Goal: Find specific page/section: Find specific page/section

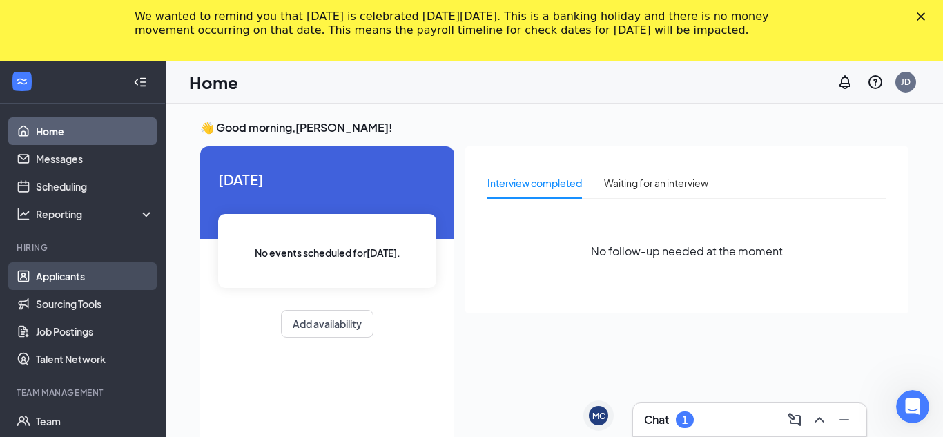
click at [61, 274] on link "Applicants" at bounding box center [95, 276] width 118 height 28
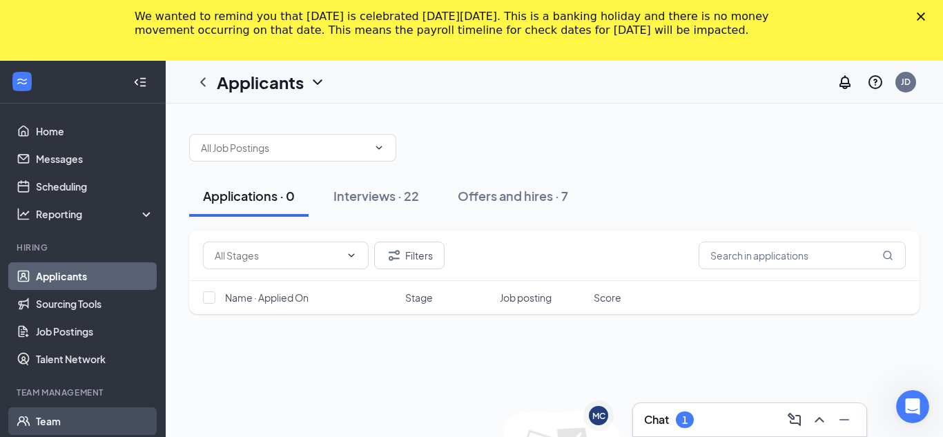
click at [84, 408] on link "Team" at bounding box center [95, 421] width 118 height 28
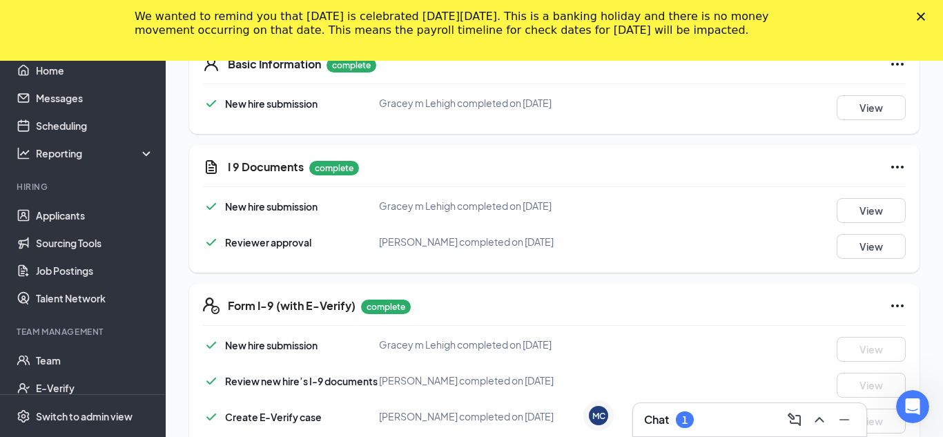
scroll to position [442, 0]
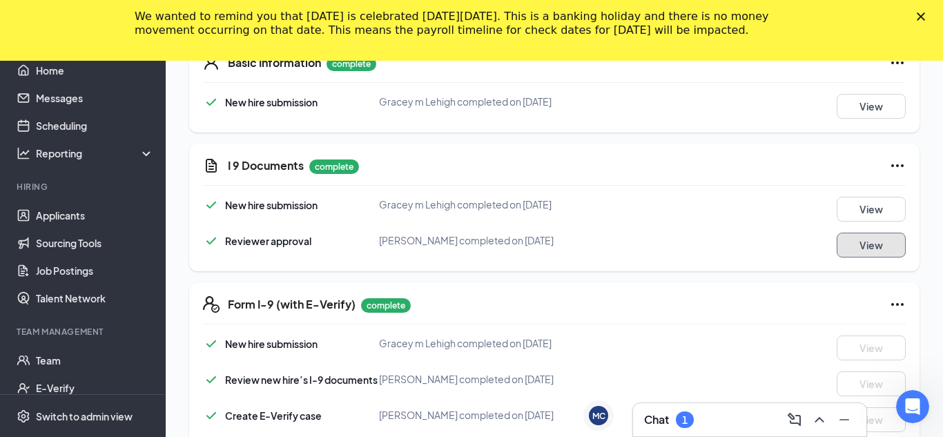
click at [860, 240] on button "View" at bounding box center [871, 245] width 69 height 25
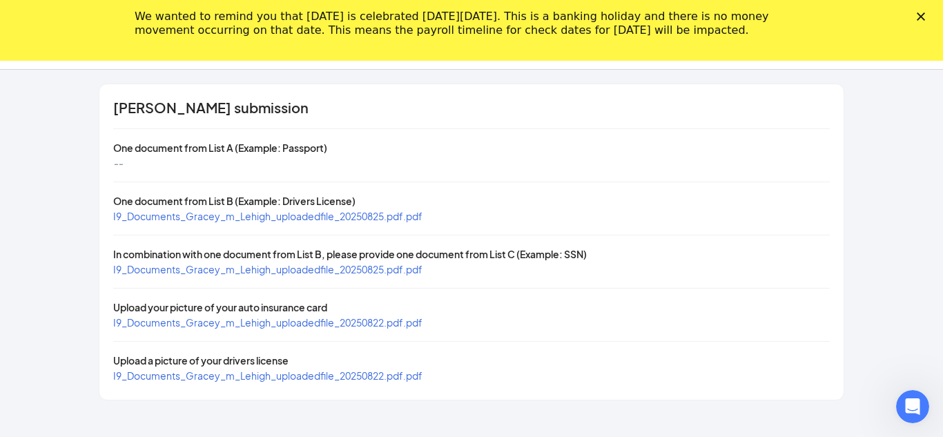
click at [279, 271] on span "I9_Documents_Gracey_m_Lehigh_uploadedfile_20250825.pdf.pdf" at bounding box center [267, 269] width 309 height 12
click at [316, 215] on span "I9_Documents_Gracey_m_Lehigh_uploadedfile_20250825.pdf.pdf" at bounding box center [267, 216] width 309 height 12
click at [921, 20] on icon "Close" at bounding box center [921, 16] width 8 height 8
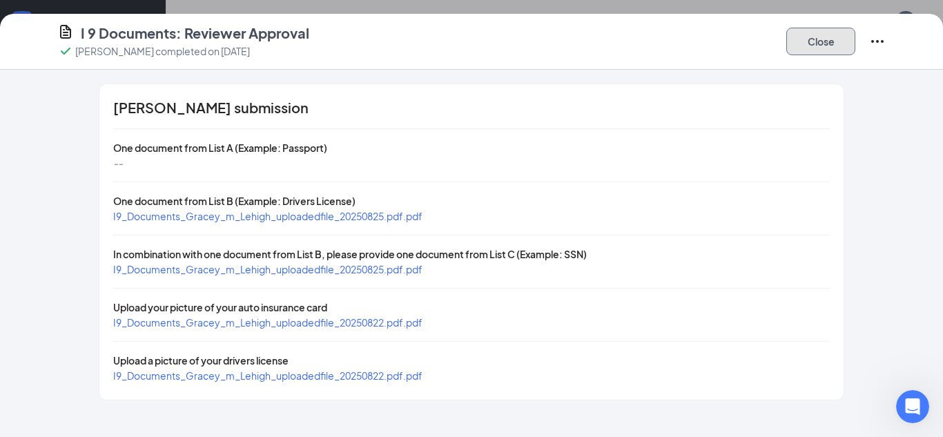
click at [823, 34] on button "Close" at bounding box center [820, 42] width 69 height 28
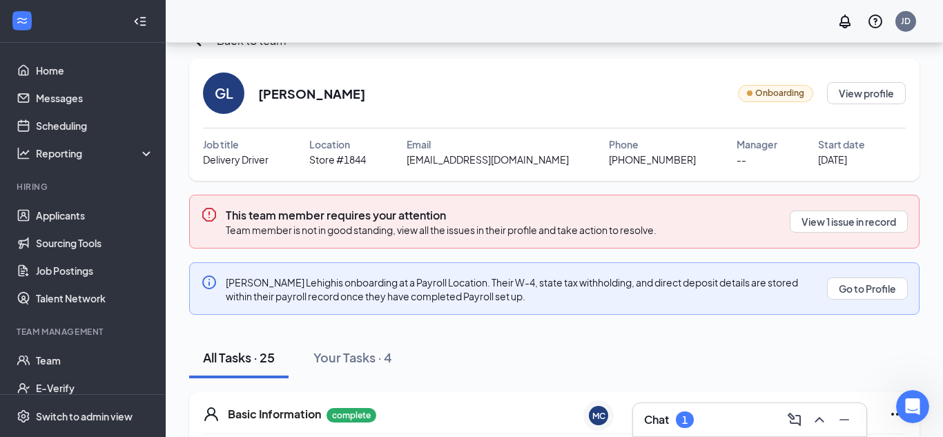
scroll to position [0, 0]
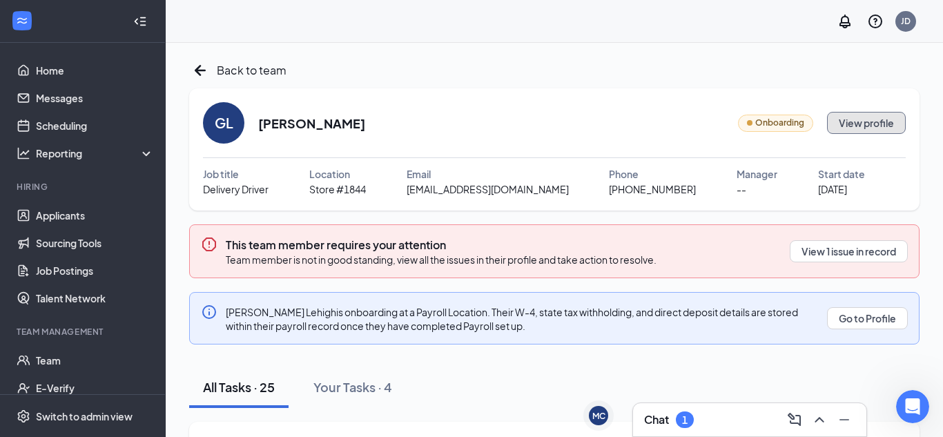
click at [844, 124] on button "View profile" at bounding box center [866, 123] width 79 height 22
